Goal: Book appointment/travel/reservation

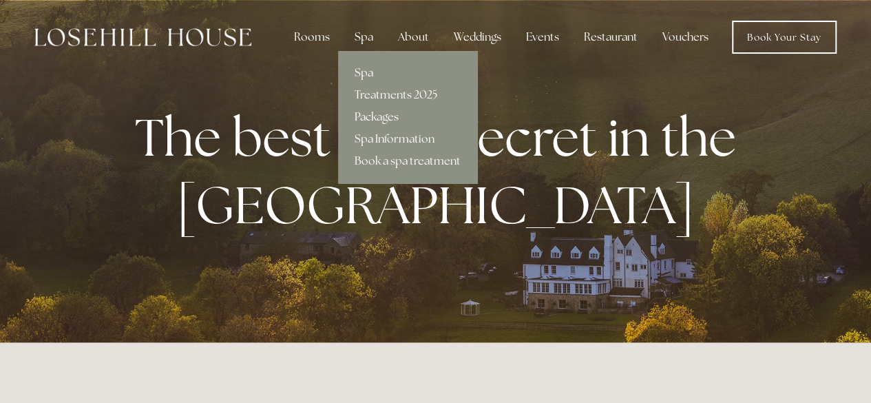
click at [385, 116] on link "Packages" at bounding box center [407, 117] width 139 height 22
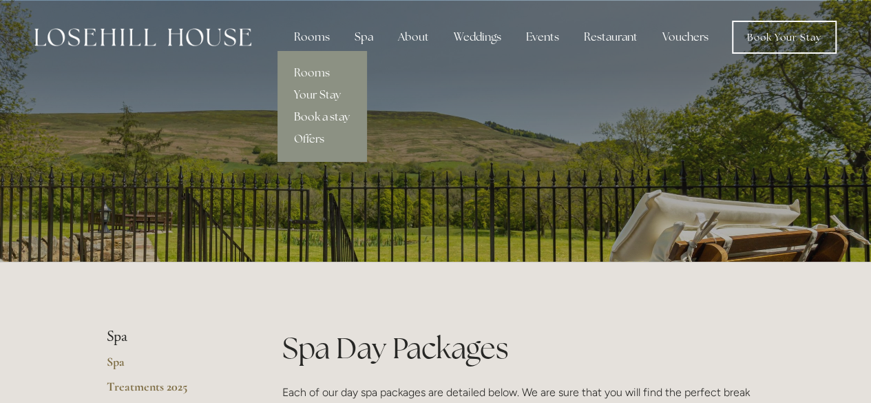
click at [326, 119] on link "Book a stay" at bounding box center [321, 117] width 89 height 22
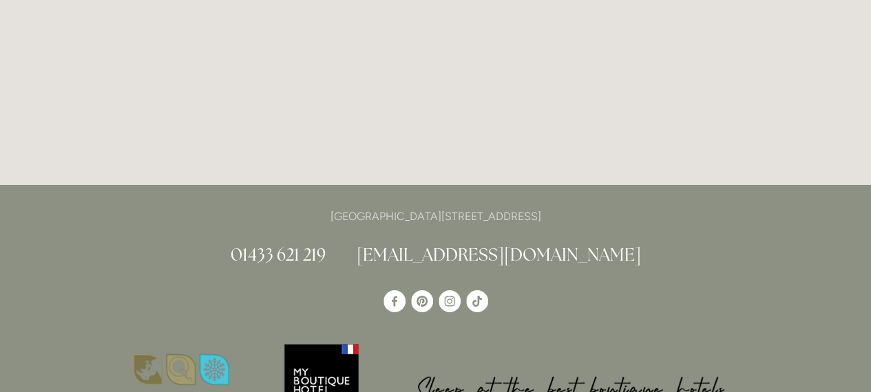
scroll to position [1329, 0]
